Goal: Task Accomplishment & Management: Use online tool/utility

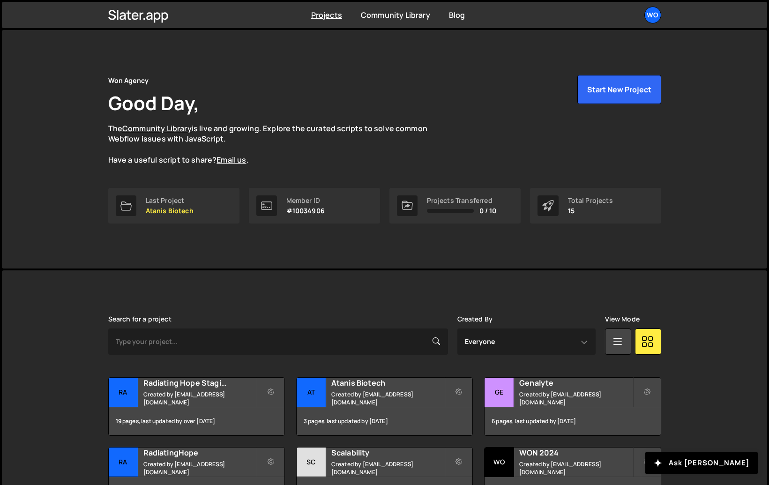
scroll to position [235, 0]
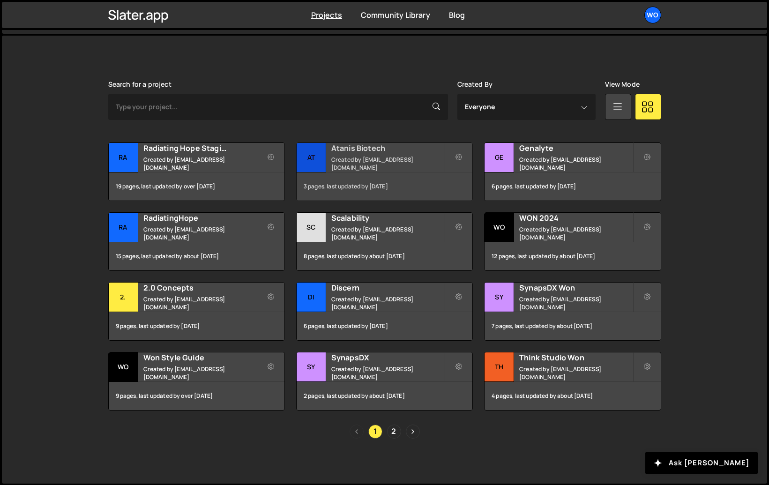
click at [383, 161] on small "Created by [EMAIL_ADDRESS][DOMAIN_NAME]" at bounding box center [387, 163] width 113 height 16
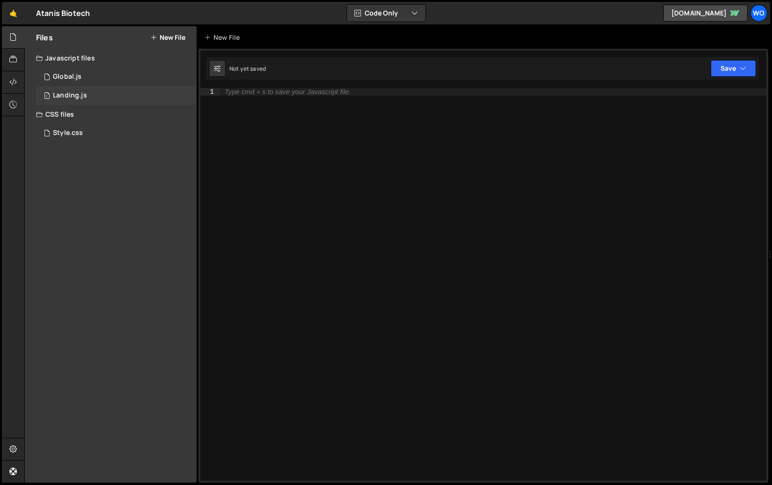
click at [81, 95] on div "Landing.js" at bounding box center [70, 95] width 34 height 8
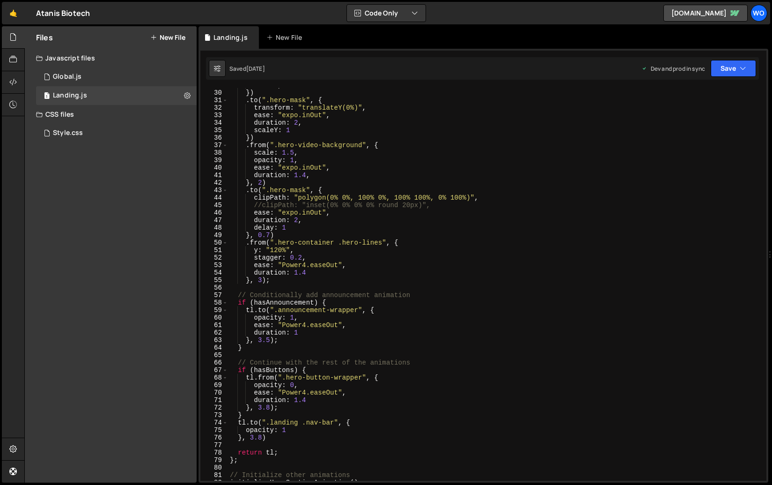
scroll to position [216, 0]
click at [369, 281] on div "autoAlpha : 1 }) . to ( ".hero-mask" , { transform : "translateY(0%)" , ease : …" at bounding box center [495, 284] width 535 height 407
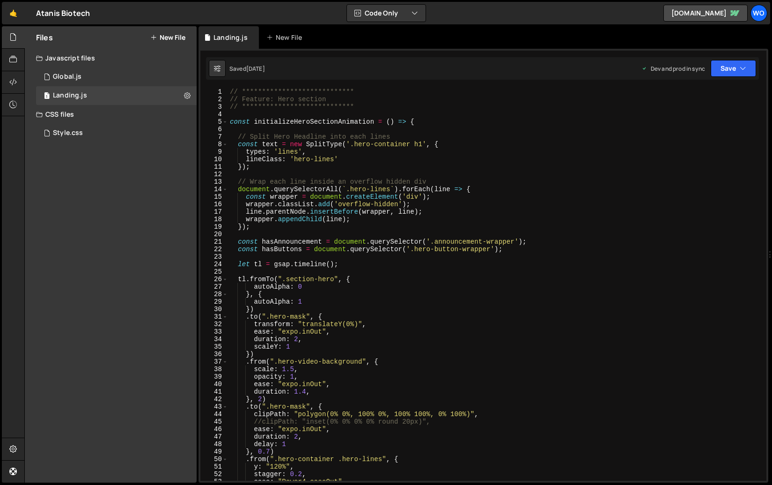
scroll to position [0, 0]
click at [480, 288] on div "**********" at bounding box center [495, 291] width 535 height 407
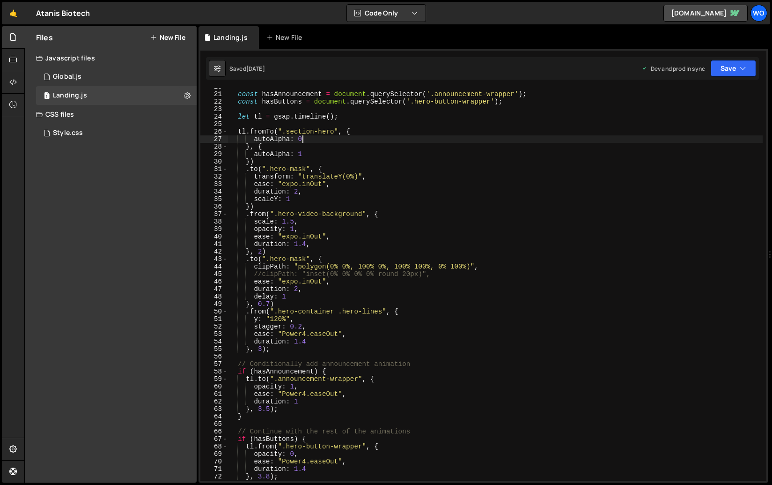
scroll to position [148, 0]
click at [288, 350] on div "const hasAnnouncement = document . querySelector ( '.announcement-wrapper' ) ; …" at bounding box center [495, 286] width 535 height 407
type textarea "}, 3);"
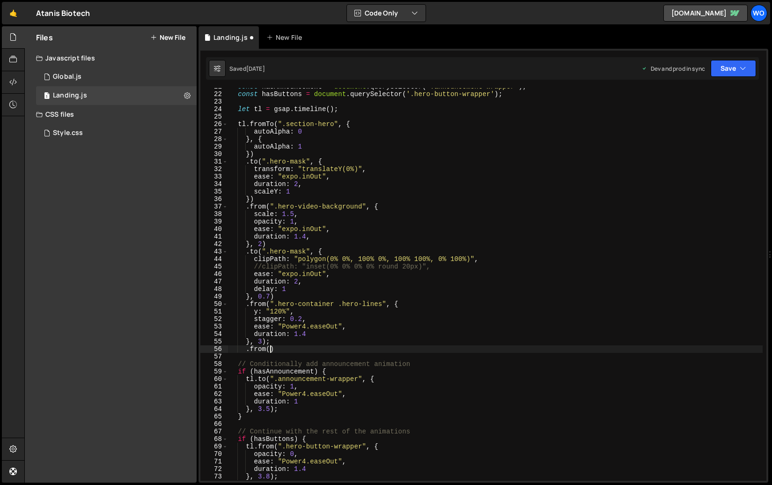
scroll to position [0, 2]
paste textarea "hero-subline-wrapper")"
paste textarea "hero-subline-wrapper"
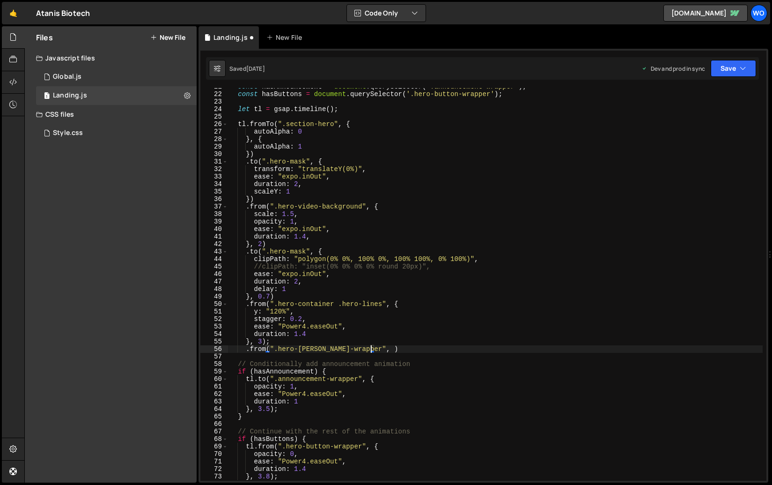
type textarea ".from(".hero-subline-wrapper", {)"
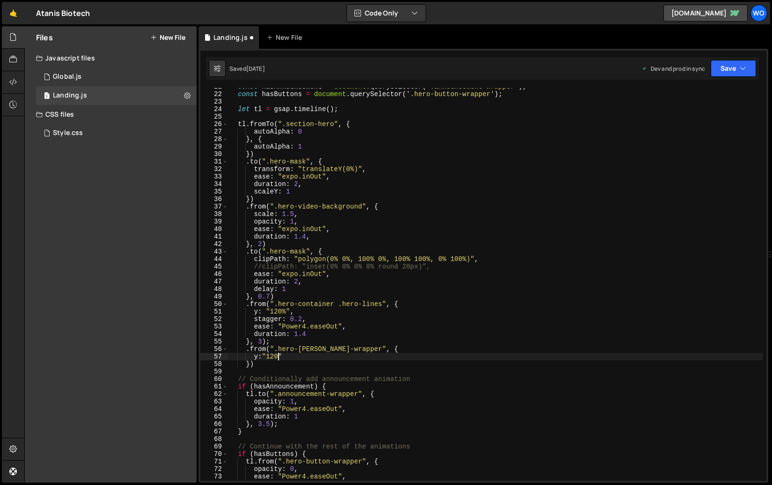
scroll to position [0, 3]
type textarea "y:"120%","
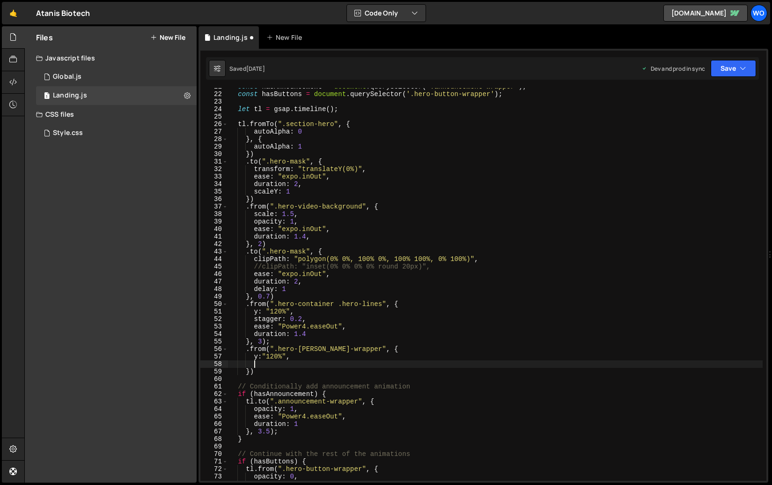
type textarea "s"
type textarea "ease: "Power4.easeOut","
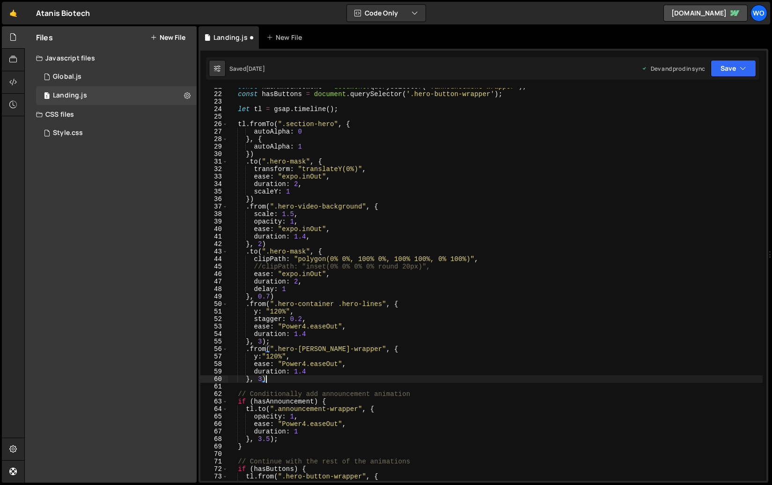
scroll to position [0, 2]
click at [284, 343] on div "const hasAnnouncement = document . querySelector ( '.announcement-wrapper' ) ; …" at bounding box center [495, 286] width 535 height 407
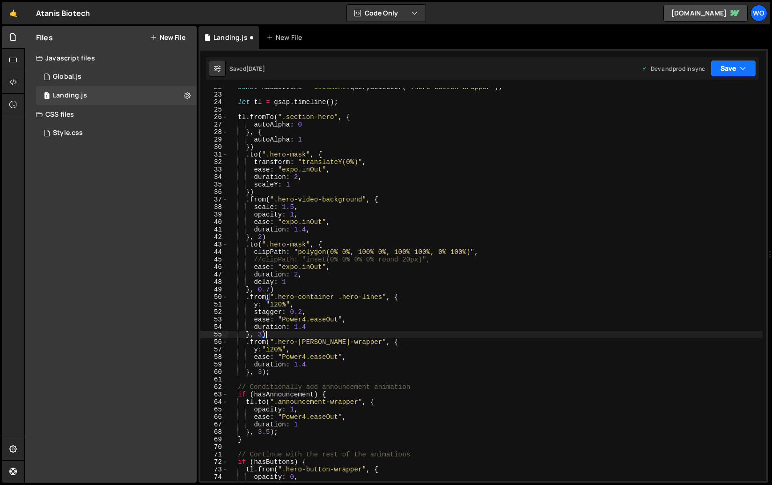
click at [735, 64] on button "Save" at bounding box center [733, 68] width 45 height 17
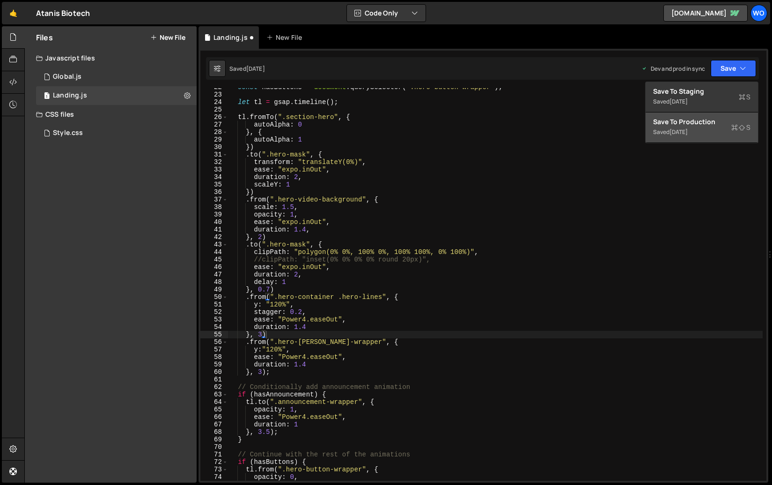
click at [703, 125] on div "Save to Production S" at bounding box center [701, 121] width 97 height 9
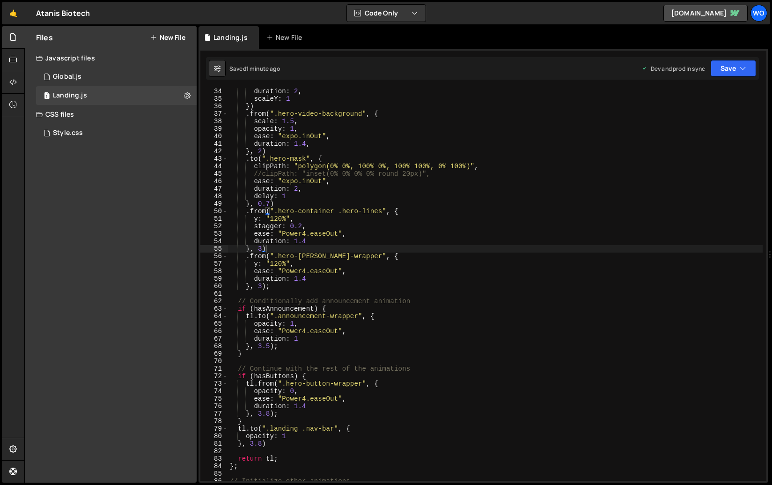
scroll to position [284, 0]
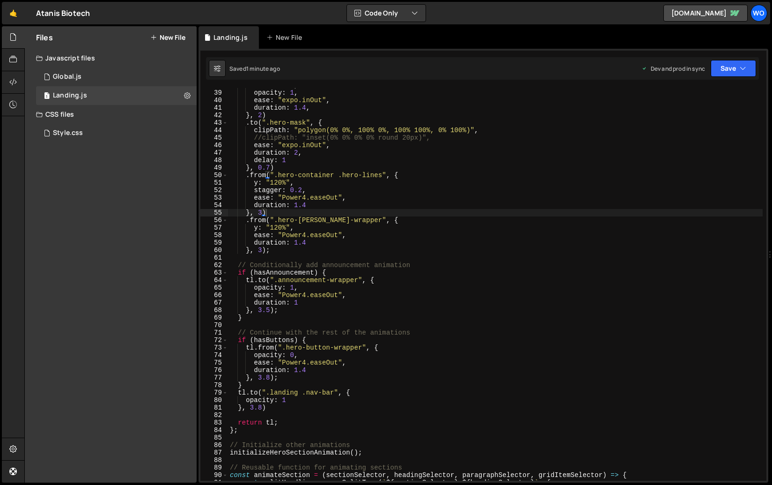
click at [359, 222] on div "scale : 1.5 , opacity : 1 , ease : "expo.inOut" , duration : 1.4 , } , 2 ) . to…" at bounding box center [495, 284] width 535 height 407
click at [727, 62] on button "Save" at bounding box center [733, 68] width 45 height 17
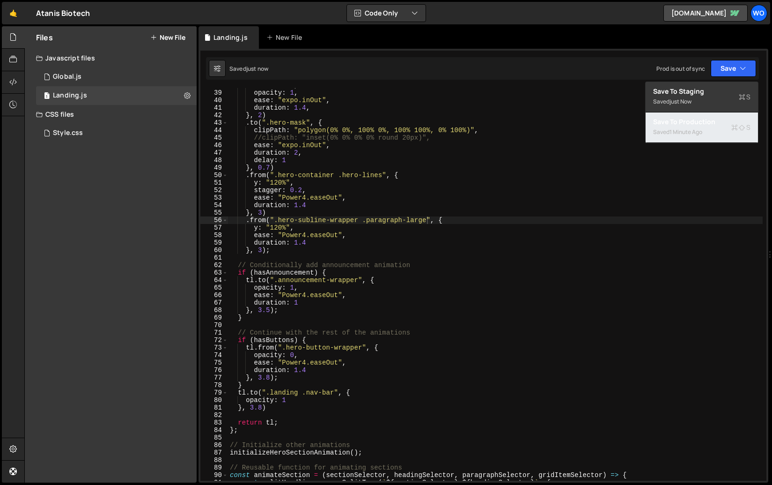
click at [702, 132] on div "1 minute ago" at bounding box center [686, 132] width 33 height 8
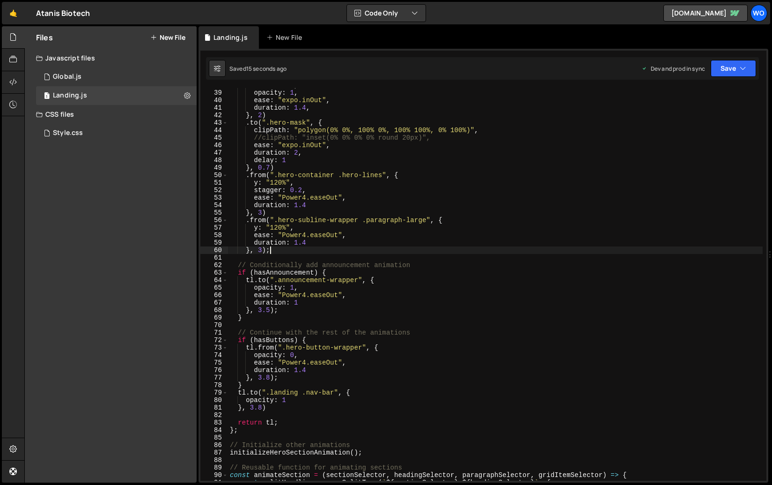
scroll to position [0, 2]
click at [281, 251] on div "scale : 1.5 , opacity : 1 , ease : "expo.inOut" , duration : 1.4 , } , 2 ) . to…" at bounding box center [495, 284] width 535 height 407
click at [727, 62] on button "Save" at bounding box center [733, 68] width 45 height 17
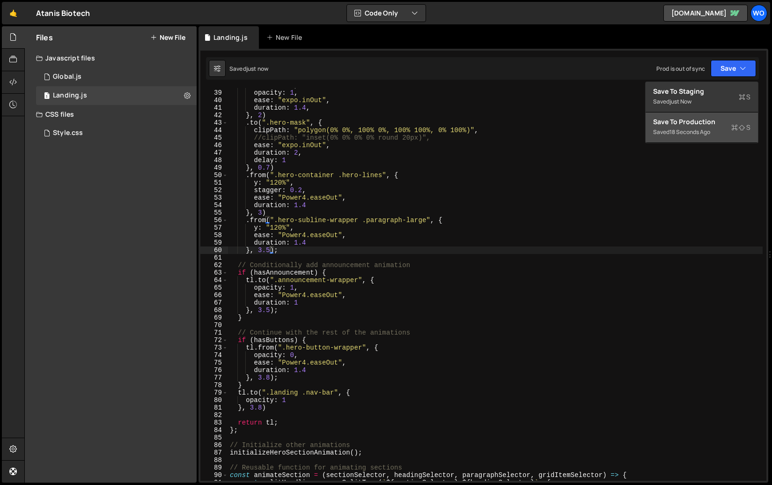
click at [687, 133] on div "18 seconds ago" at bounding box center [690, 132] width 41 height 8
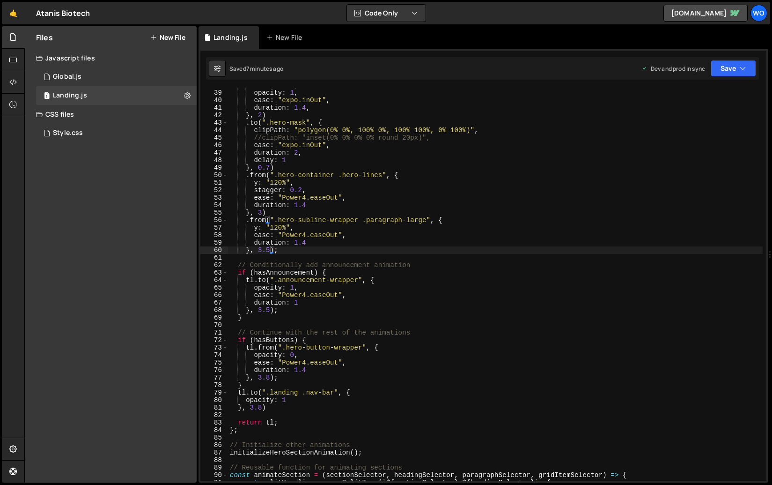
scroll to position [280, 0]
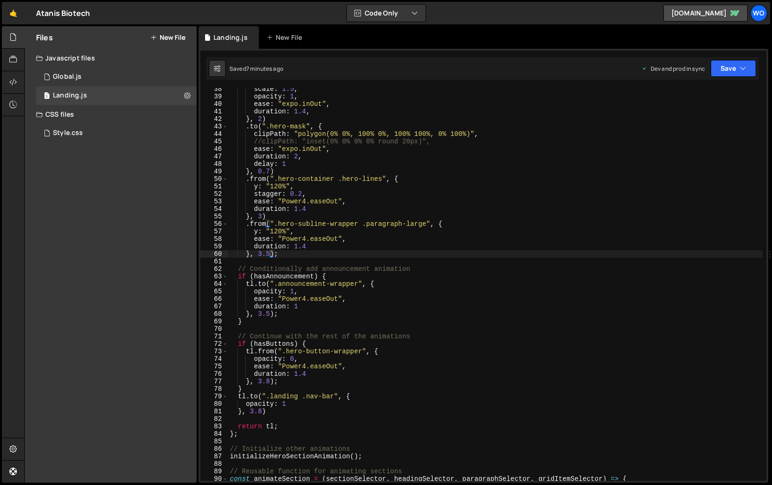
click at [283, 283] on div "scale : 1.5 , opacity : 1 , ease : "expo.inOut" , duration : 1.4 , } , 2 ) . to…" at bounding box center [495, 288] width 535 height 407
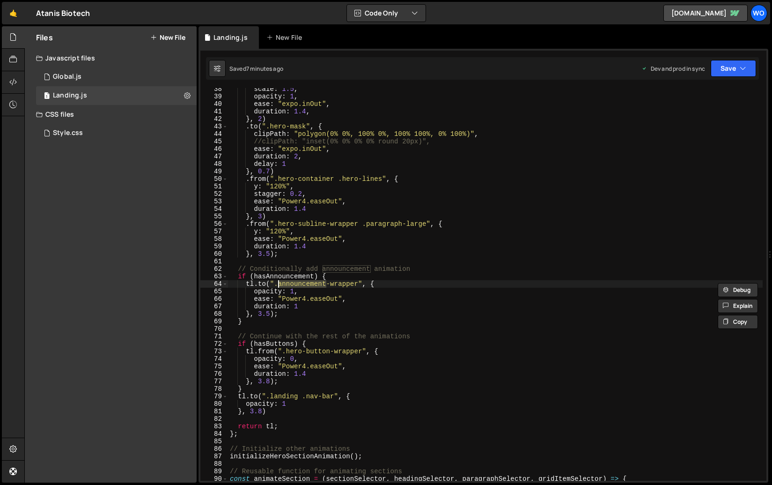
click at [357, 281] on div "scale : 1.5 , opacity : 1 , ease : "expo.inOut" , duration : 1.4 , } , 2 ) . to…" at bounding box center [495, 288] width 535 height 407
click at [276, 289] on div "scale : 1.5 , opacity : 1 , ease : "expo.inOut" , duration : 1.4 , } , 2 ) . to…" at bounding box center [495, 288] width 535 height 407
click at [280, 285] on div "scale : 1.5 , opacity : 1 , ease : "expo.inOut" , duration : 1.4 , } , 2 ) . to…" at bounding box center [495, 288] width 535 height 407
paste textarea "hero-bottom"
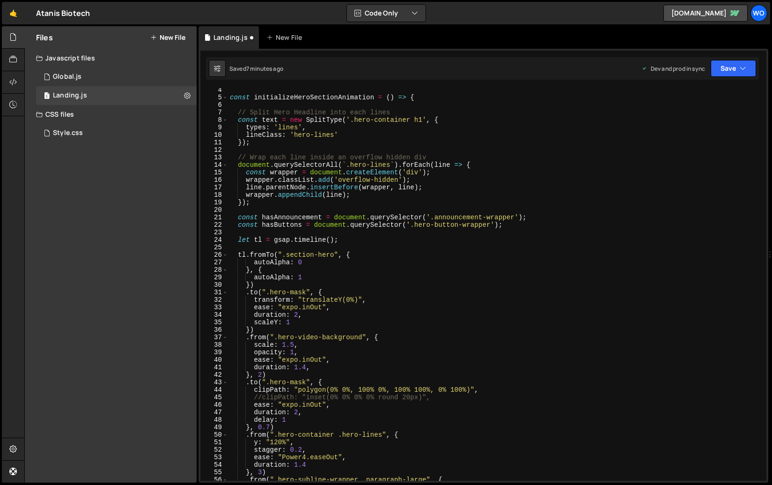
scroll to position [24, 0]
click at [447, 219] on div "const initializeHeroSectionAnimation = ( ) => { // Split Hero Headline into eac…" at bounding box center [495, 289] width 535 height 407
paste textarea "hero-bottom"
click at [301, 217] on div "const initializeHeroSectionAnimation = ( ) => { // Split Hero Headline into eac…" at bounding box center [495, 289] width 535 height 407
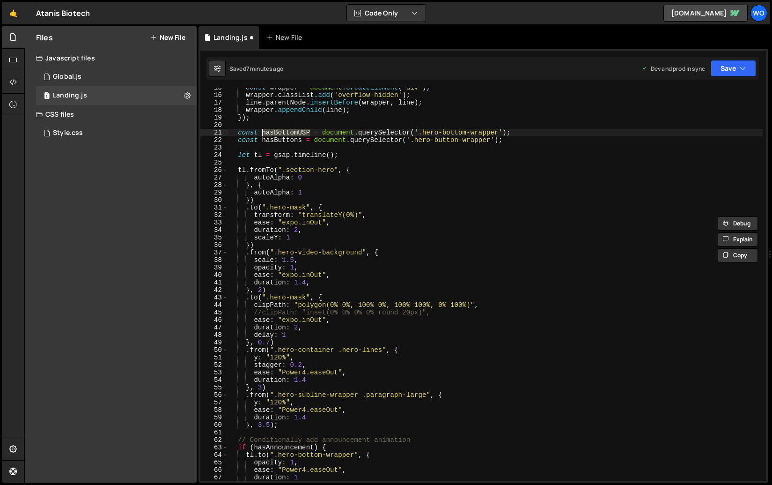
scroll to position [236, 0]
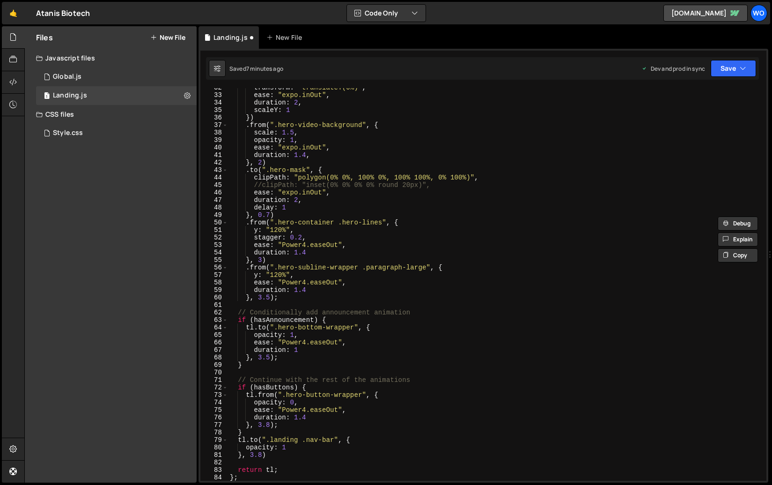
click at [300, 320] on div "transform : "translateY(0%)" , ease : "expo.inOut" , duration : 2 , scaleY : 1 …" at bounding box center [495, 287] width 535 height 407
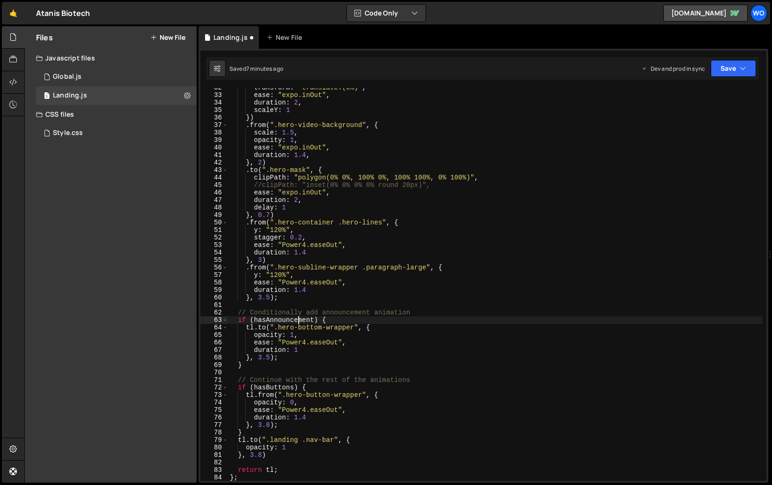
click at [300, 320] on div "transform : "translateY(0%)" , ease : "expo.inOut" , duration : 2 , scaleY : 1 …" at bounding box center [495, 287] width 535 height 407
paste textarea "BottomUSP"
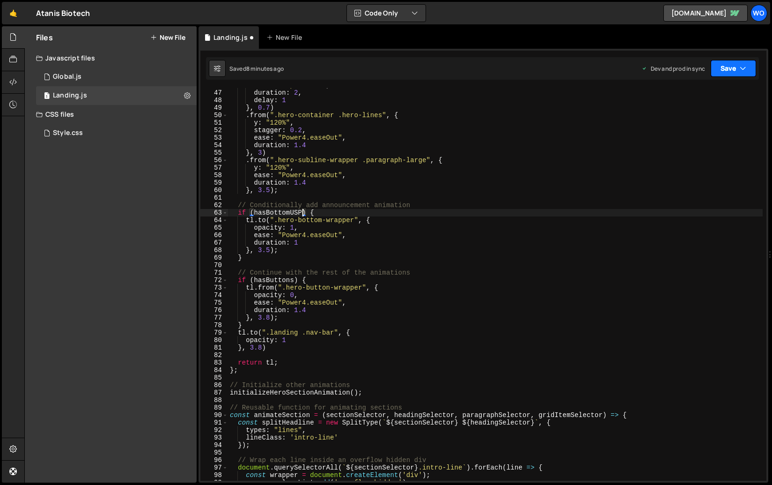
click at [734, 64] on button "Save" at bounding box center [733, 68] width 45 height 17
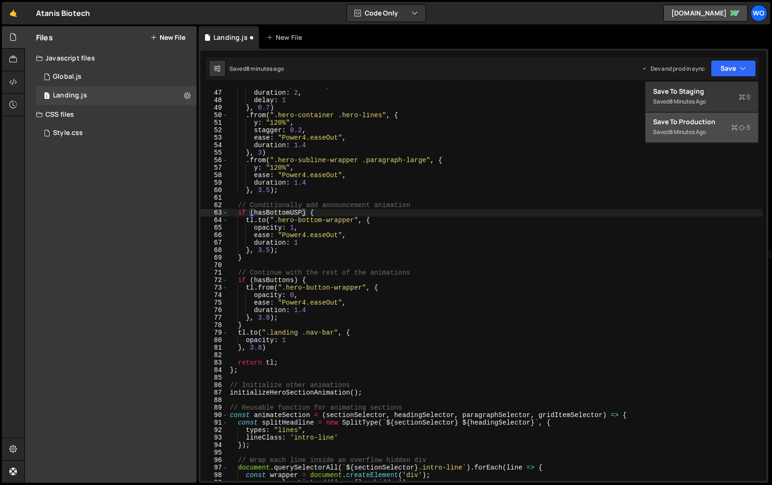
click at [703, 122] on div "Save to Production S" at bounding box center [701, 121] width 97 height 9
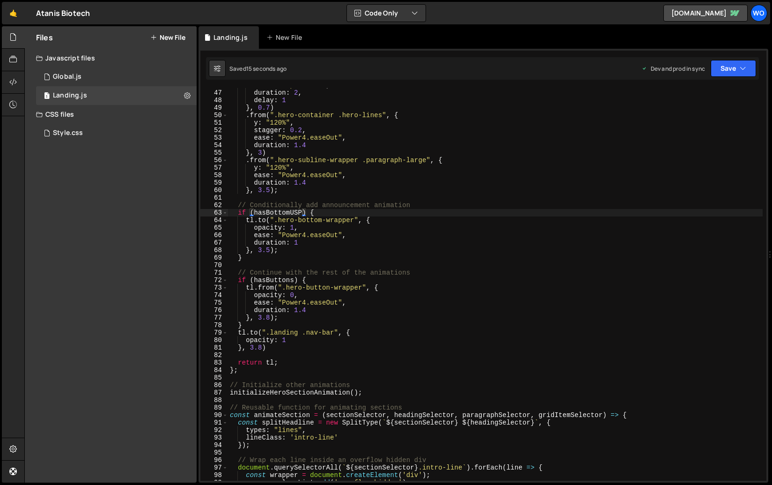
click at [319, 225] on div "ease : "expo.inOut" , duration : 2 , delay : 1 } , 0.7 ) . from ( ".hero-contai…" at bounding box center [495, 284] width 535 height 407
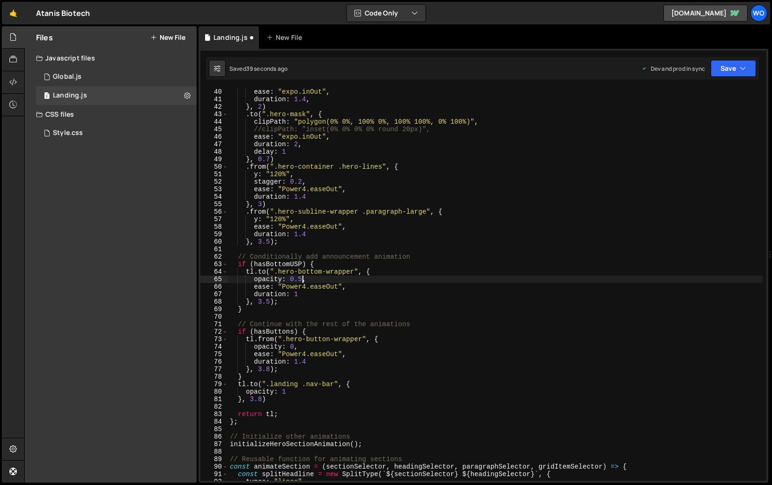
scroll to position [292, 0]
click at [263, 271] on div "opacity : 1 , ease : "expo.inOut" , duration : 1.4 , } , 2 ) . to ( ".hero-mask…" at bounding box center [495, 284] width 535 height 407
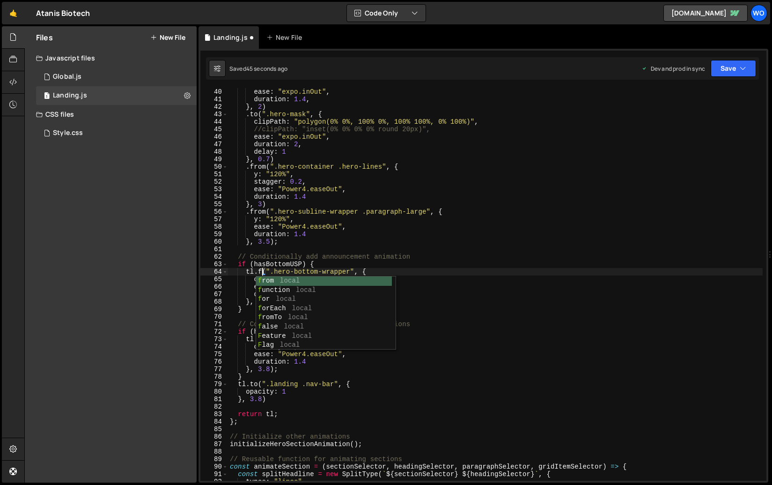
scroll to position [0, 3]
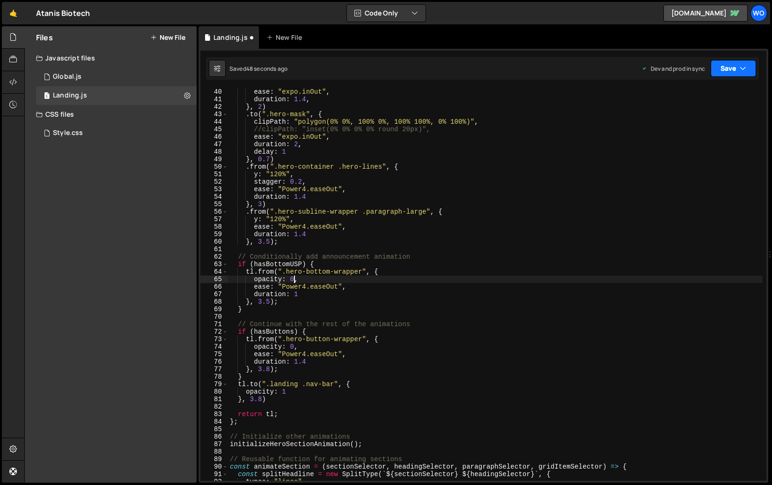
type textarea "opacity: 0,"
click at [734, 63] on button "Save" at bounding box center [733, 68] width 45 height 17
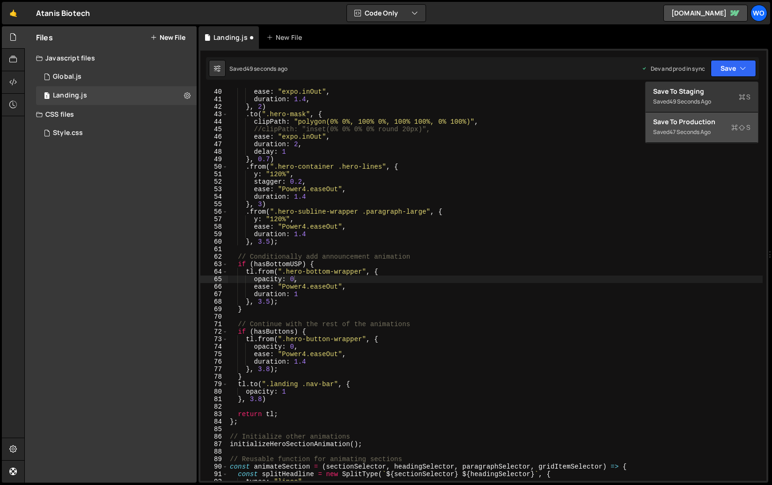
click at [707, 119] on div "Save to Production S" at bounding box center [701, 121] width 97 height 9
